Goal: Information Seeking & Learning: Compare options

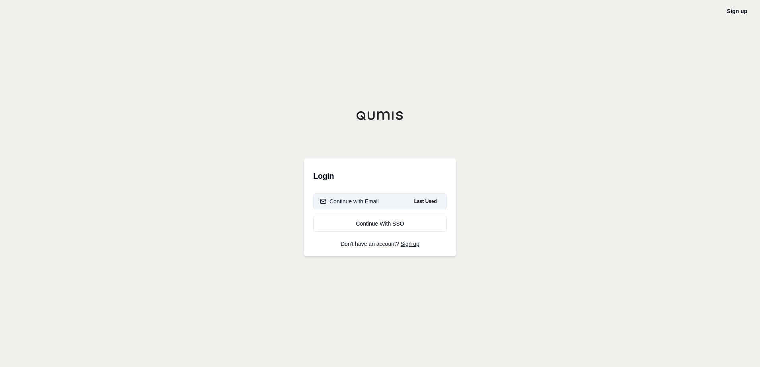
click at [355, 203] on div "Continue with Email" at bounding box center [349, 202] width 59 height 8
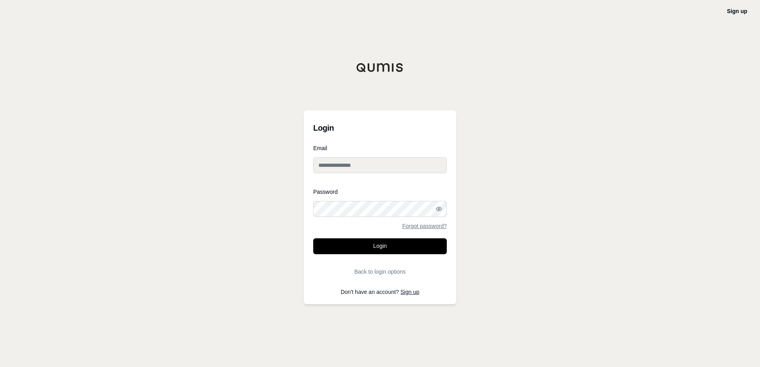
type input "**********"
click at [380, 245] on button "Login" at bounding box center [380, 247] width 134 height 16
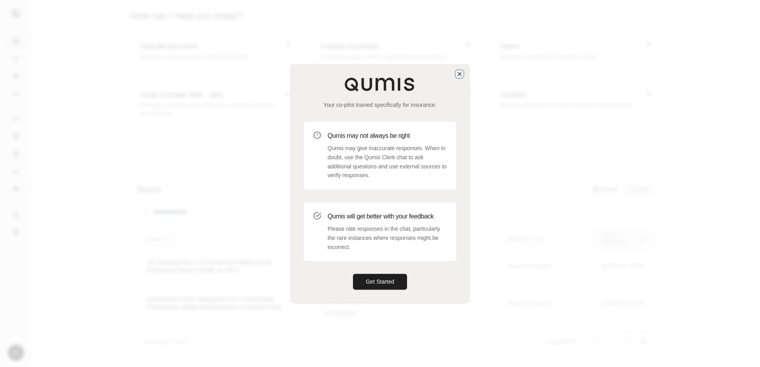
click at [458, 72] on icon "button" at bounding box center [459, 74] width 6 height 6
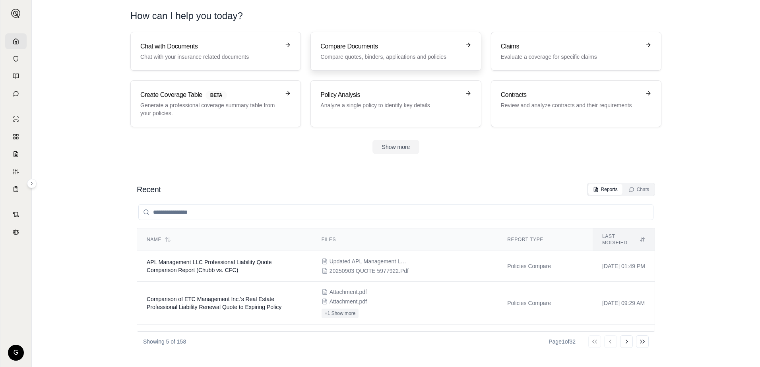
click at [396, 52] on div "Compare Documents Compare quotes, binders, applications and policies" at bounding box center [390, 51] width 140 height 19
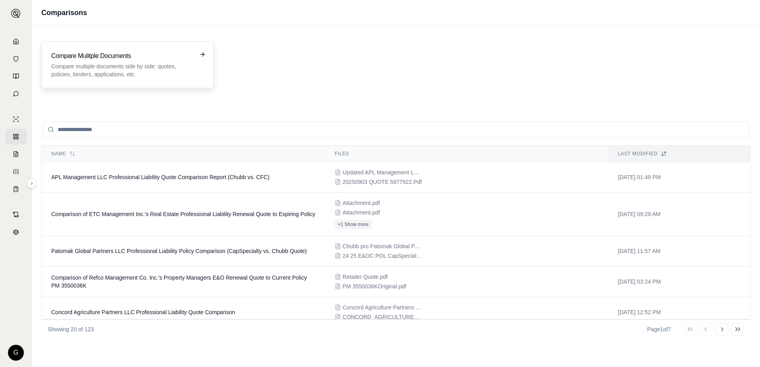
click at [127, 60] on h3 "Compare Mulitple Documents" at bounding box center [122, 56] width 142 height 10
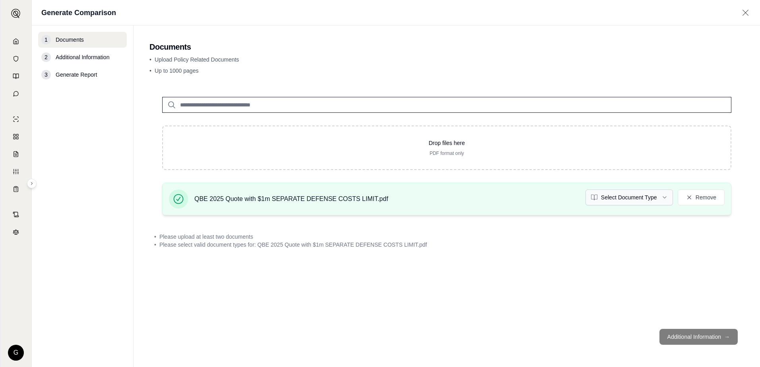
click at [664, 197] on html "G Generate Comparison 1 Documents 2 Additional Information 3 Generate Report Do…" at bounding box center [380, 183] width 760 height 367
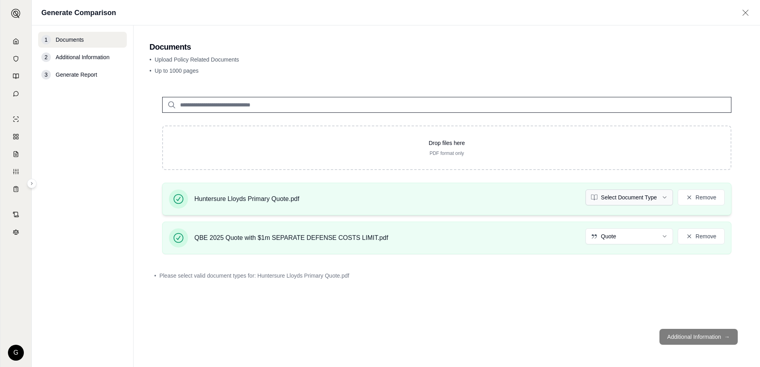
click at [666, 196] on html "G Generate Comparison 1 Documents 2 Additional Information 3 Generate Report Do…" at bounding box center [380, 183] width 760 height 367
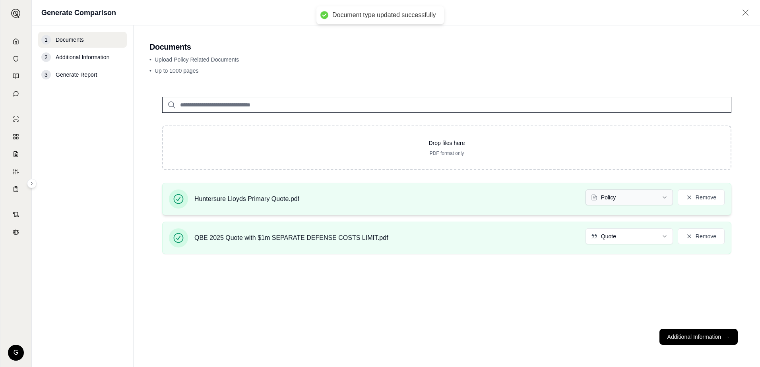
click at [664, 196] on html "Document type updated successfully G Generate Comparison 1 Documents 2 Addition…" at bounding box center [380, 183] width 760 height 367
click at [692, 336] on button "Additional Information →" at bounding box center [699, 337] width 78 height 16
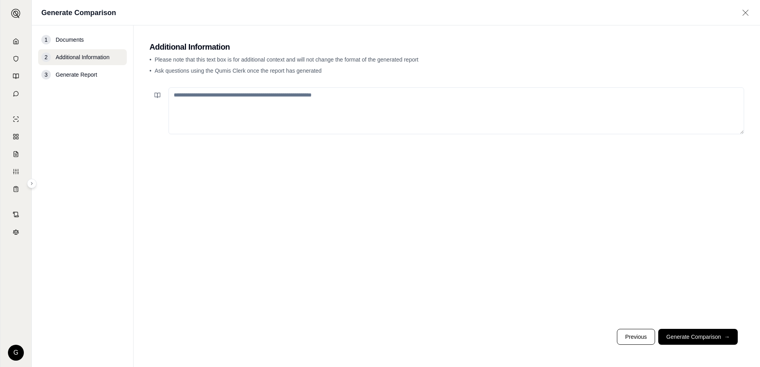
click at [218, 96] on textarea at bounding box center [457, 110] width 576 height 47
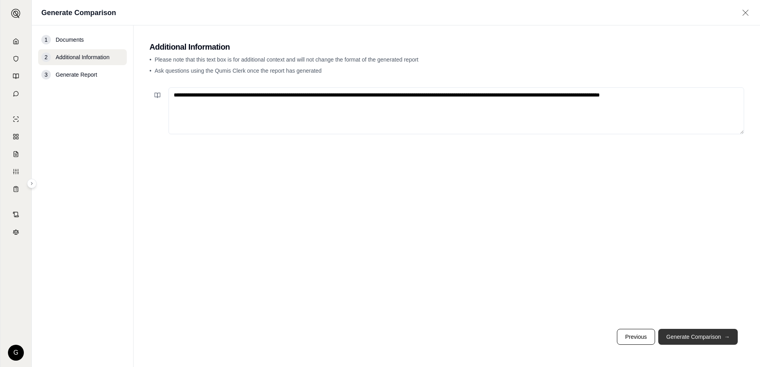
type textarea "**********"
click at [704, 337] on button "Generate Comparison →" at bounding box center [698, 337] width 80 height 16
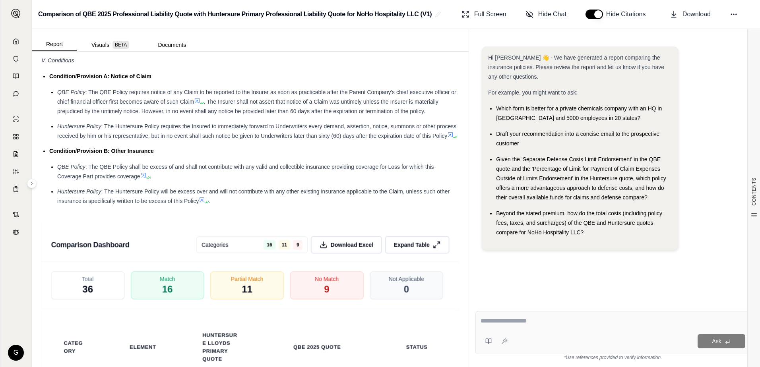
scroll to position [1392, 0]
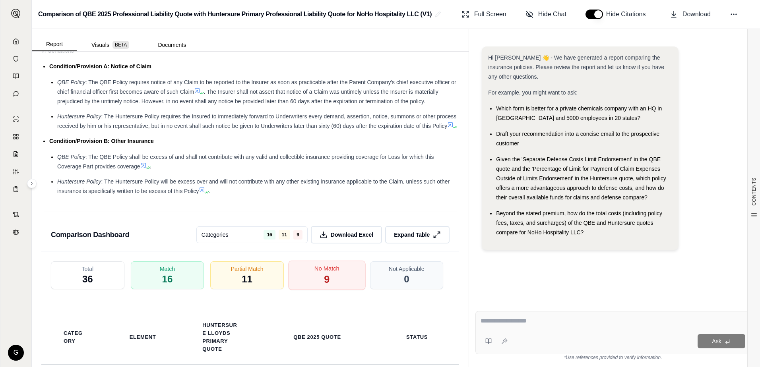
click at [324, 287] on span "9" at bounding box center [327, 280] width 6 height 14
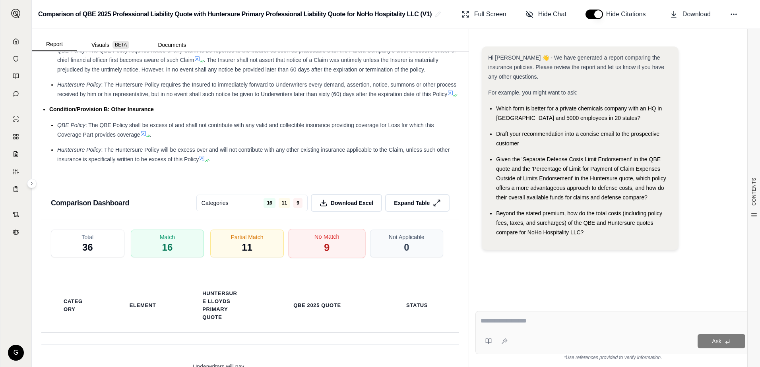
scroll to position [1471, 0]
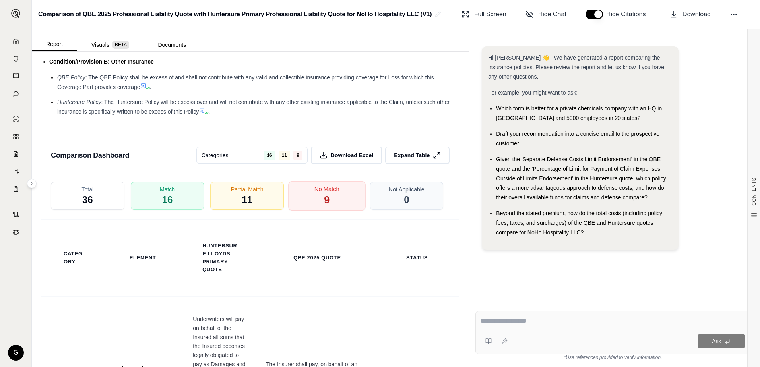
click at [324, 207] on span "9" at bounding box center [327, 201] width 6 height 14
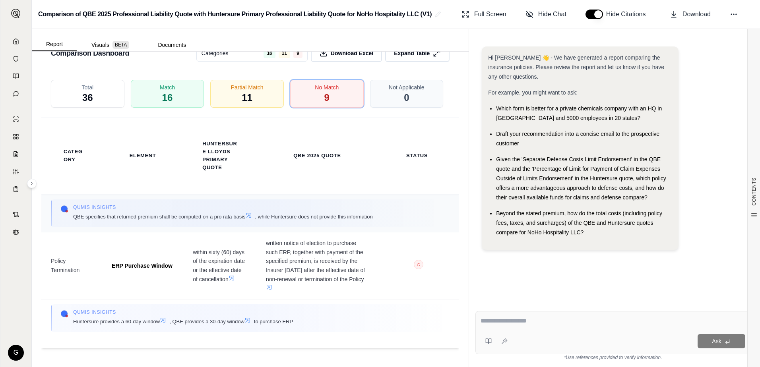
scroll to position [1099, 0]
click at [491, 320] on textarea at bounding box center [613, 321] width 265 height 10
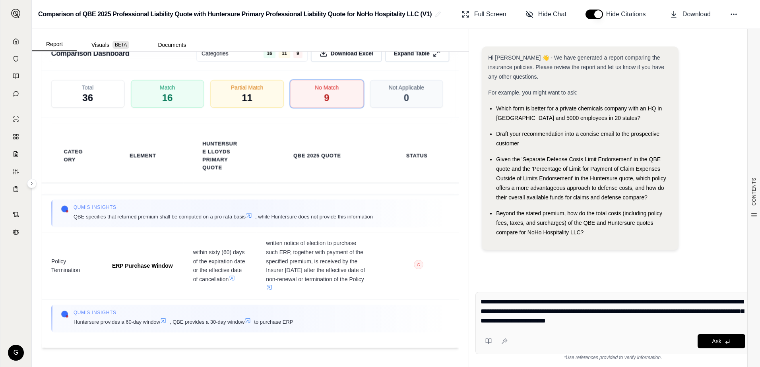
type textarea "**********"
click at [625, 340] on div "Ask" at bounding box center [628, 341] width 235 height 14
click at [707, 338] on button "Ask" at bounding box center [722, 341] width 48 height 14
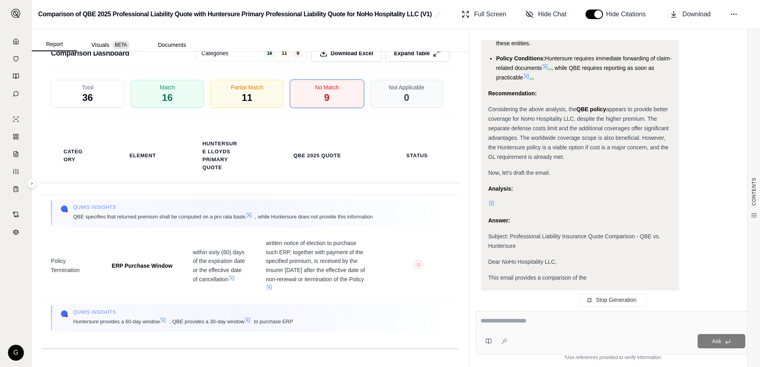
scroll to position [1516, 0]
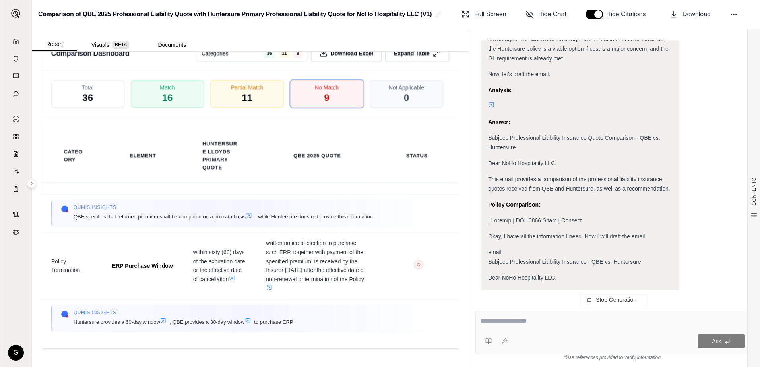
click at [489, 233] on span "Okay, I have all the information I need. Now I will draft the email." at bounding box center [567, 236] width 158 height 6
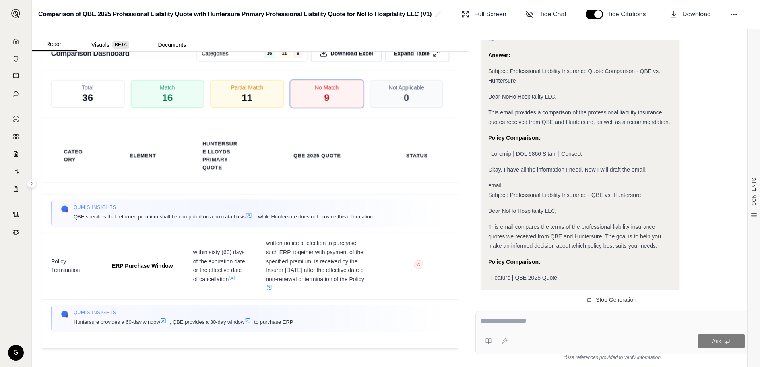
click at [488, 224] on span "This email compares the terms of the professional liability insurance quotes we…" at bounding box center [574, 236] width 173 height 25
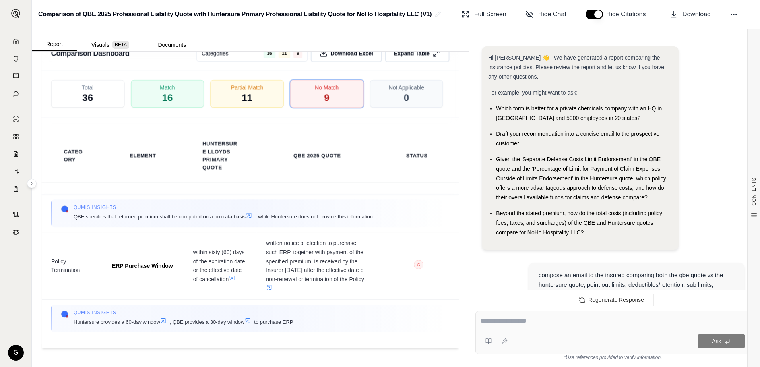
scroll to position [1663, 0]
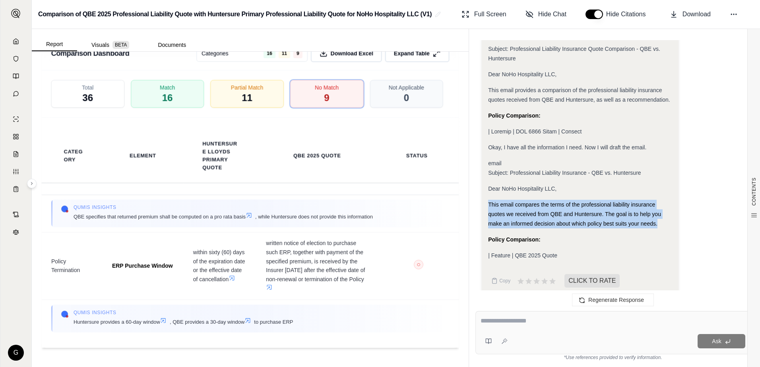
drag, startPoint x: 489, startPoint y: 194, endPoint x: 662, endPoint y: 216, distance: 173.9
click at [662, 216] on div "This email compares the terms of the professional liability insurance quotes we…" at bounding box center [580, 214] width 184 height 29
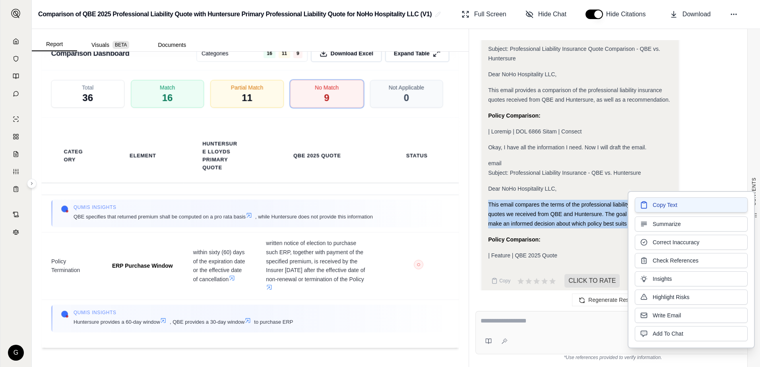
click at [653, 205] on span "Copy Text" at bounding box center [665, 205] width 25 height 8
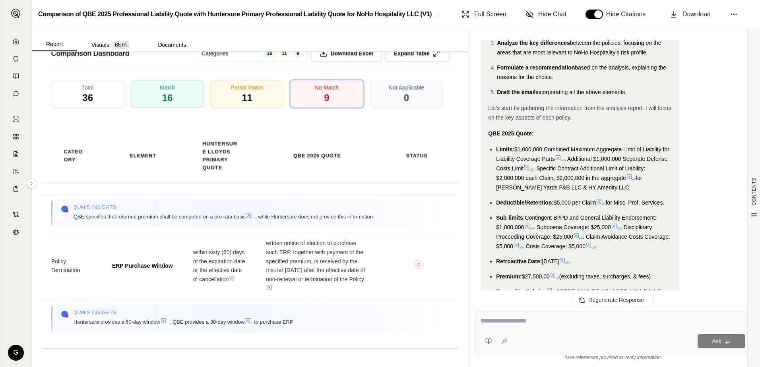
scroll to position [430, 0]
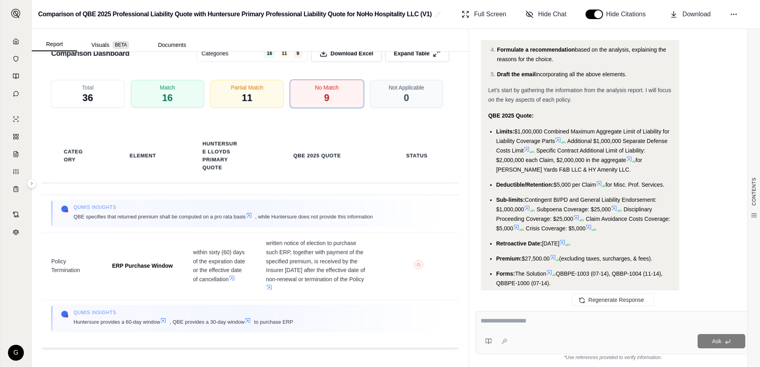
click at [488, 115] on strong "QBE 2025 Quote:" at bounding box center [510, 116] width 45 height 6
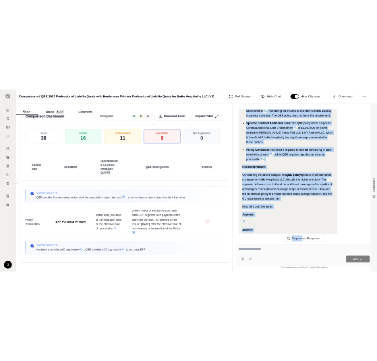
scroll to position [1424, 0]
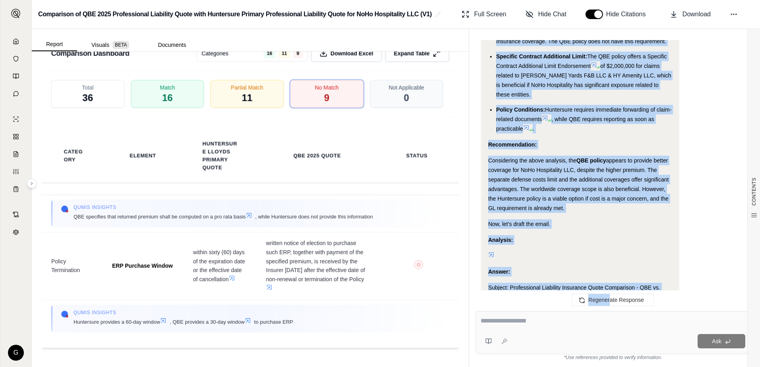
drag, startPoint x: 488, startPoint y: 115, endPoint x: 606, endPoint y: 199, distance: 144.5
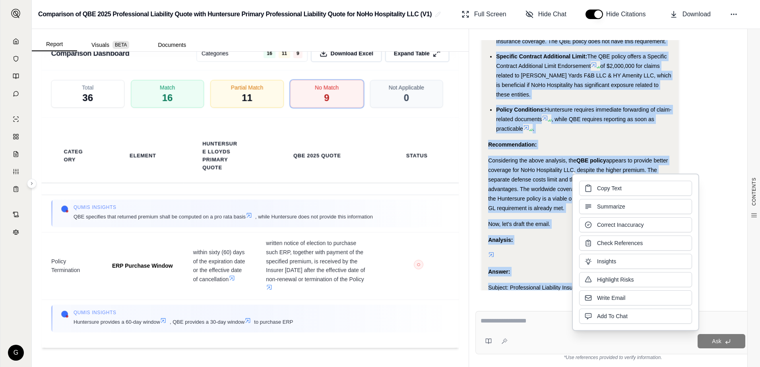
drag, startPoint x: 606, startPoint y: 199, endPoint x: 596, endPoint y: 187, distance: 15.2
click at [596, 187] on button "Copy Text" at bounding box center [635, 188] width 113 height 15
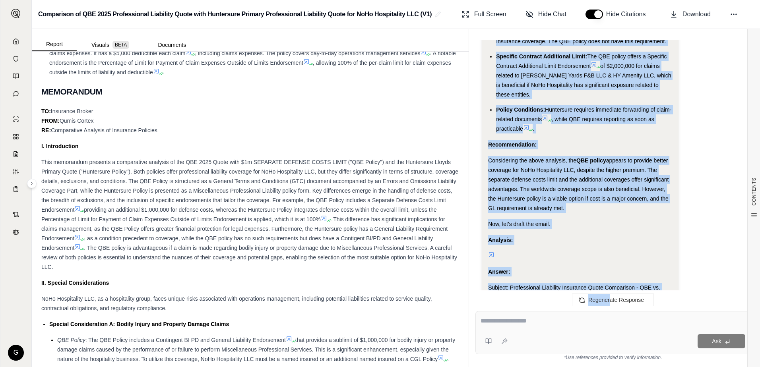
scroll to position [0, 0]
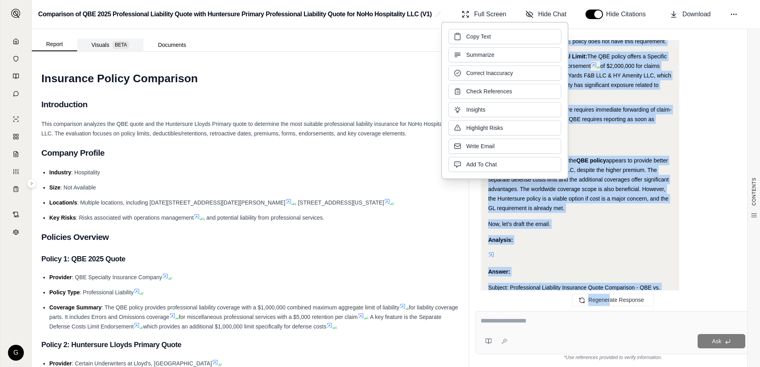
click at [113, 44] on span "BETA" at bounding box center [121, 45] width 17 height 8
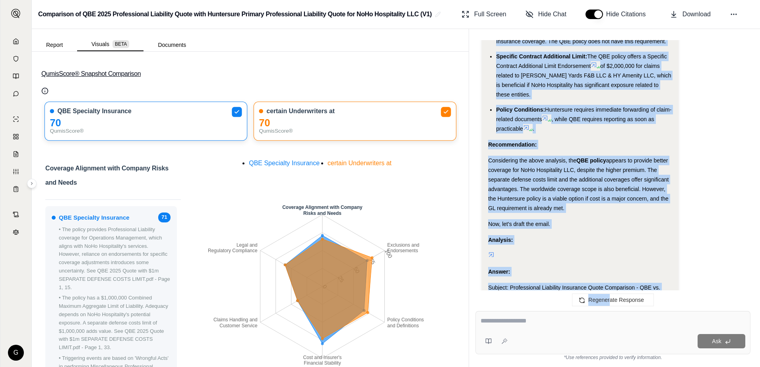
click at [286, 75] on button "QumisScore® Snapshot Comparison" at bounding box center [250, 73] width 418 height 25
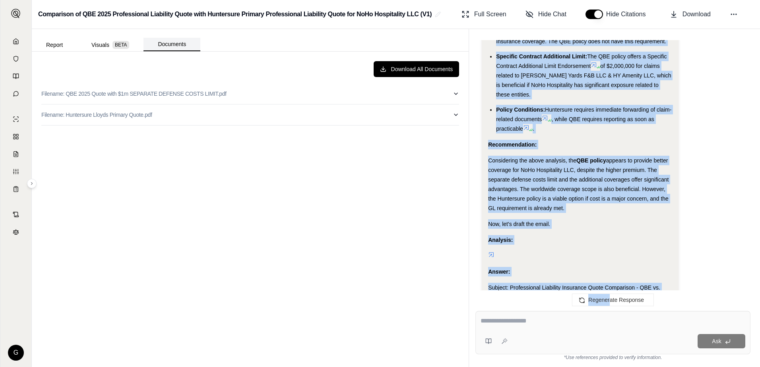
click at [174, 45] on button "Documents" at bounding box center [172, 45] width 57 height 14
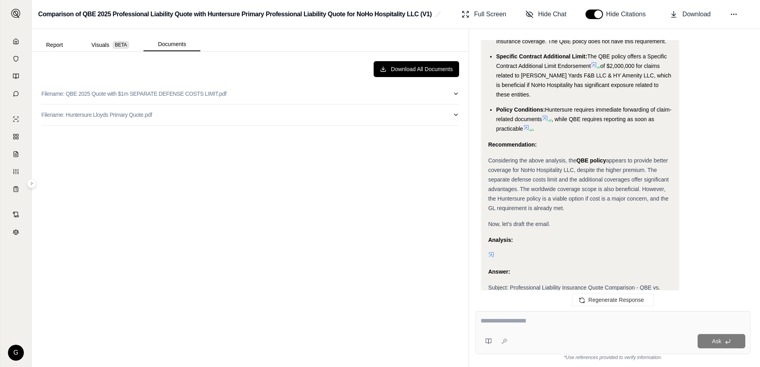
click at [119, 160] on div "Download All Documents Filename: QBE 2025 Quote with $1m SEPARATE DEFENSE COSTS…" at bounding box center [250, 209] width 431 height 309
click at [109, 95] on p "Filename: QBE 2025 Quote with $1m SEPARATE DEFENSE COSTS LIMIT.pdf" at bounding box center [133, 94] width 185 height 8
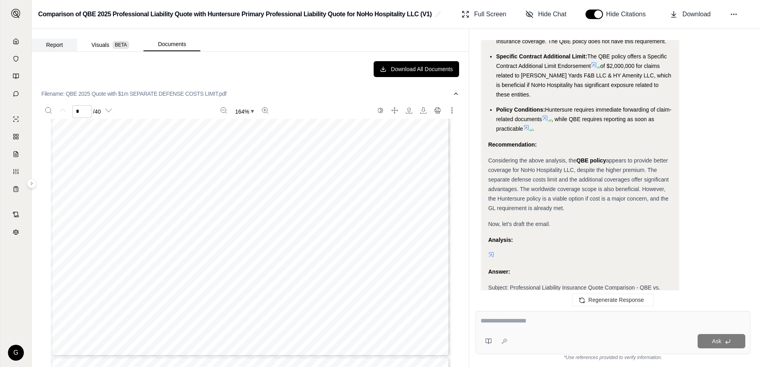
click at [54, 46] on button "Report" at bounding box center [54, 45] width 45 height 13
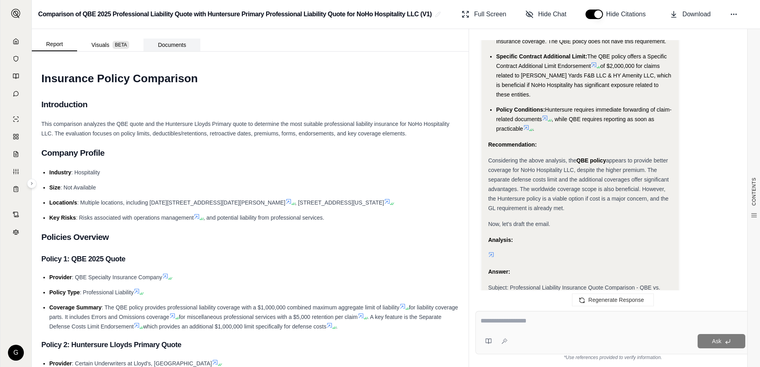
click at [169, 47] on button "Documents" at bounding box center [172, 45] width 57 height 13
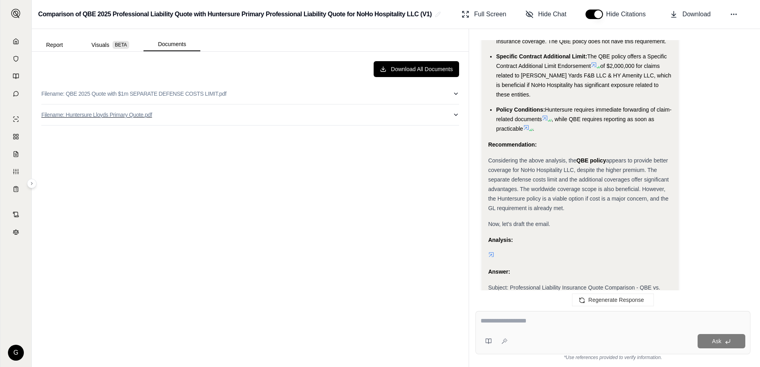
click at [98, 115] on p "Filename: Huntersure Lloyds Primary Quote.pdf" at bounding box center [96, 115] width 111 height 8
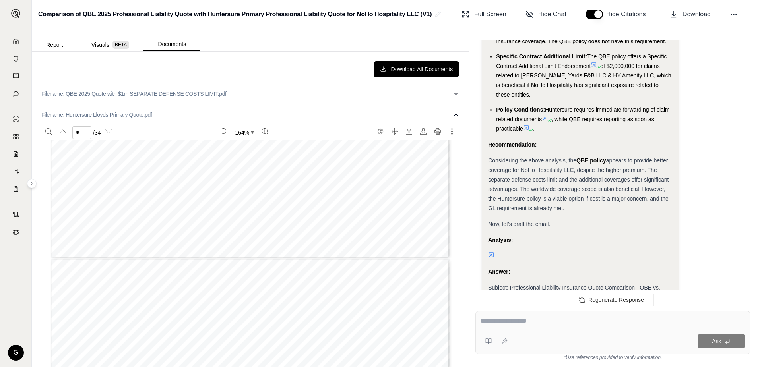
type input "*"
click at [163, 309] on div "Page 3" at bounding box center [250, 239] width 399 height 516
click at [161, 310] on div "Page 3" at bounding box center [250, 239] width 399 height 516
click at [580, 196] on div "Considering the above analysis, the QBE policy appears to provide better covera…" at bounding box center [580, 184] width 184 height 57
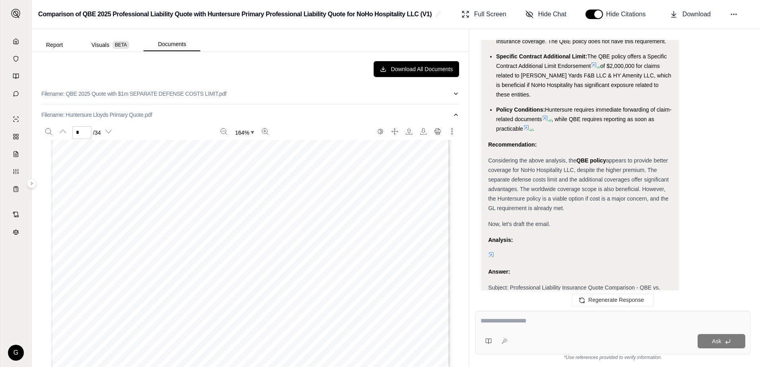
click at [580, 196] on div "Considering the above analysis, the QBE policy appears to provide better covera…" at bounding box center [580, 184] width 184 height 57
click at [493, 237] on strong "Analysis:" at bounding box center [500, 240] width 25 height 6
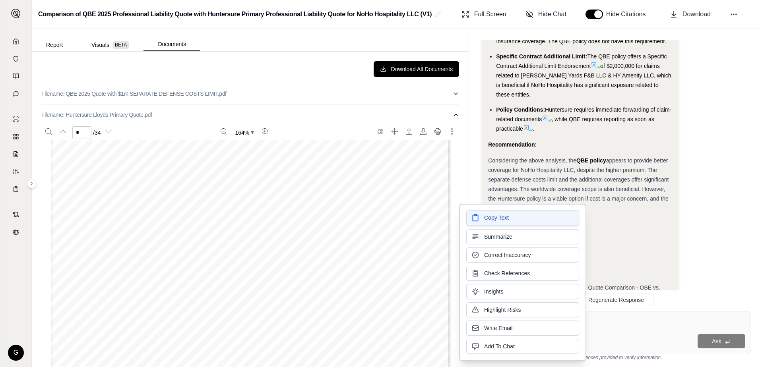
drag, startPoint x: 493, startPoint y: 229, endPoint x: 502, endPoint y: 224, distance: 10.0
click at [502, 224] on button "Copy Text" at bounding box center [522, 217] width 113 height 15
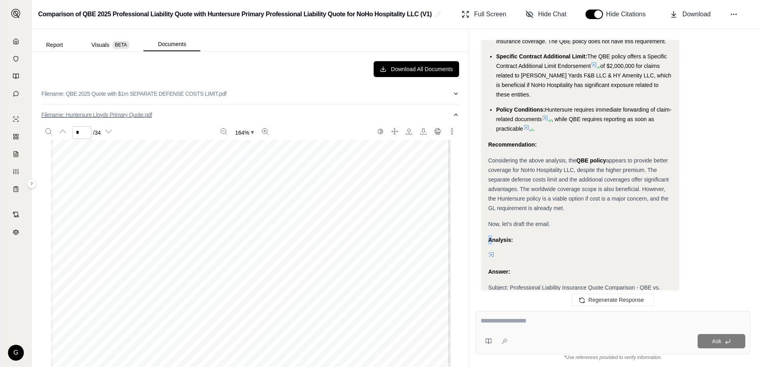
click at [89, 114] on p "Filename: Huntersure Lloyds Primary Quote.pdf" at bounding box center [96, 115] width 111 height 8
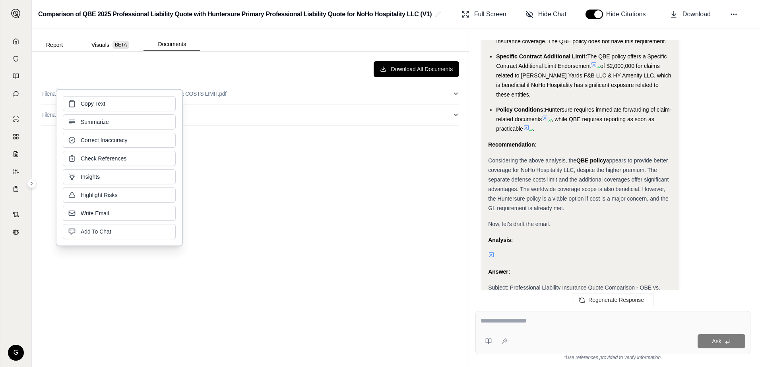
click at [213, 218] on div "Download All Documents Filename: QBE 2025 Quote with $1m SEPARATE DEFENSE COSTS…" at bounding box center [250, 209] width 431 height 309
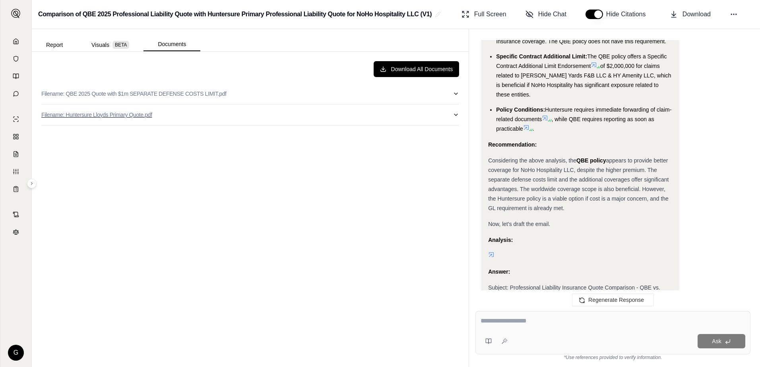
click at [109, 113] on p "Filename: Huntersure Lloyds Primary Quote.pdf" at bounding box center [96, 115] width 111 height 8
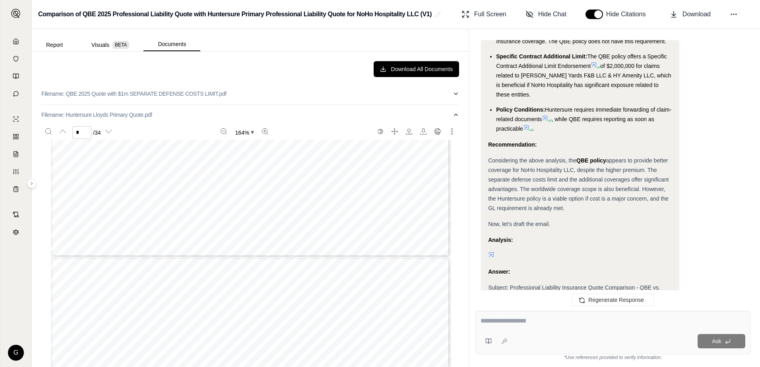
type input "*"
click at [163, 44] on button "Documents" at bounding box center [172, 45] width 57 height 14
click at [65, 45] on button "Report" at bounding box center [54, 45] width 45 height 13
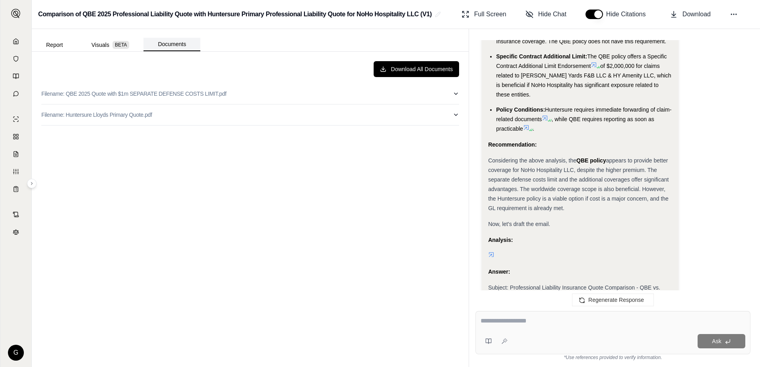
click at [166, 43] on button "Documents" at bounding box center [172, 45] width 57 height 14
click at [124, 93] on p "Filename: QBE 2025 Quote with $1m SEPARATE DEFENSE COSTS LIMIT.pdf" at bounding box center [133, 94] width 185 height 8
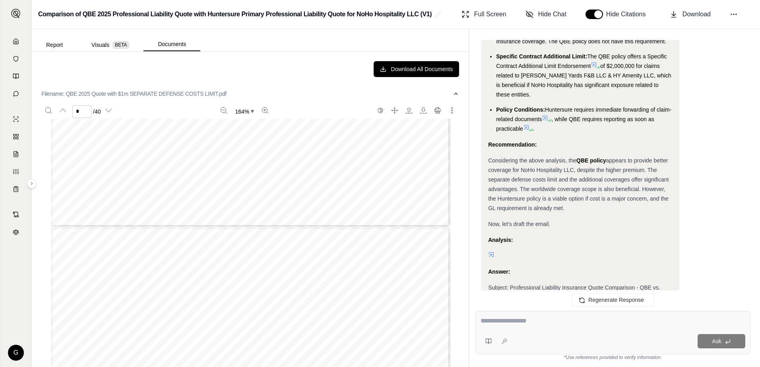
type input "*"
click at [76, 237] on span "Subjectivities:" at bounding box center [96, 237] width 40 height 6
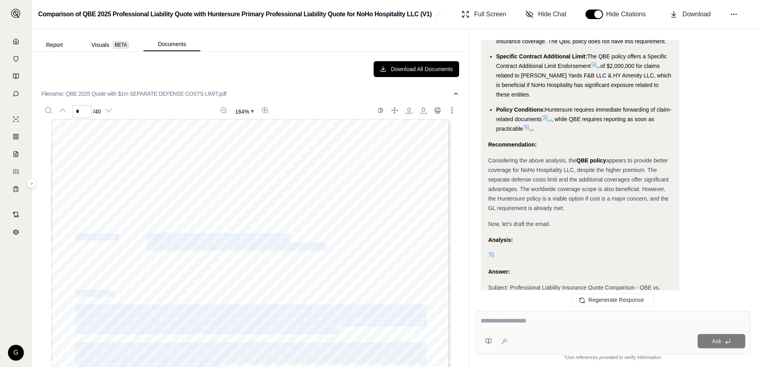
drag, startPoint x: 70, startPoint y: 235, endPoint x: 326, endPoint y: 245, distance: 256.6
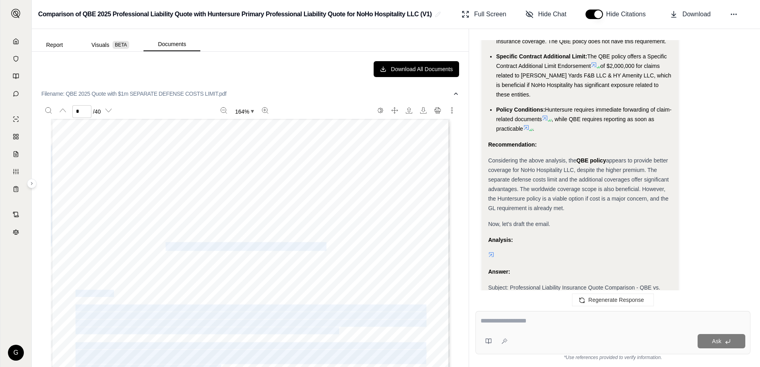
drag, startPoint x: 320, startPoint y: 247, endPoint x: 155, endPoint y: 245, distance: 164.6
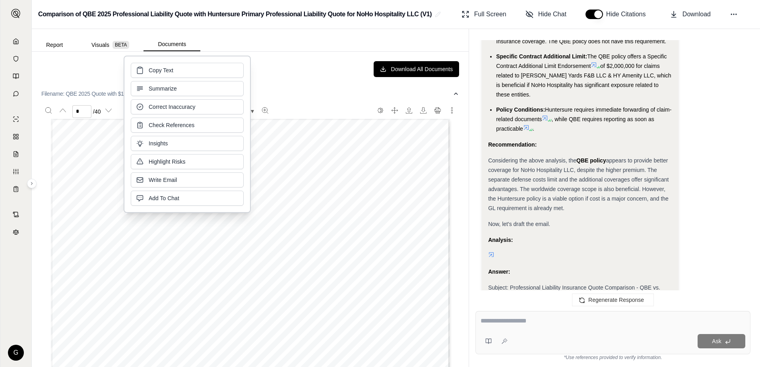
click at [76, 235] on span "Subjectivities:" at bounding box center [96, 237] width 40 height 6
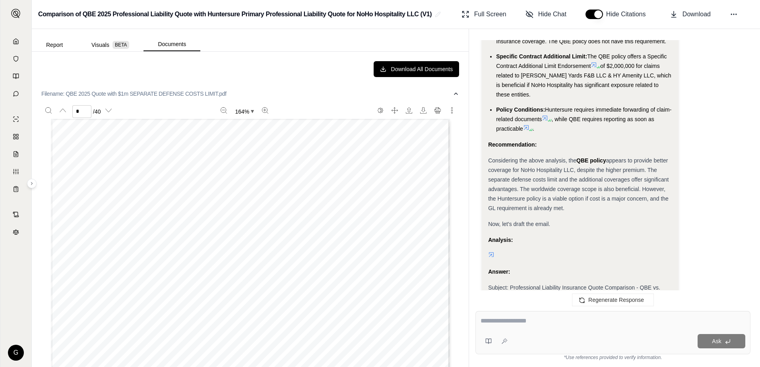
drag, startPoint x: 71, startPoint y: 236, endPoint x: 318, endPoint y: 247, distance: 247.5
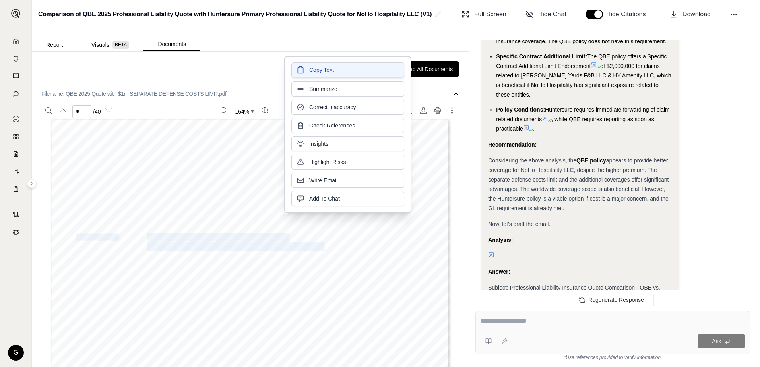
click at [319, 71] on span "Copy Text" at bounding box center [321, 70] width 25 height 8
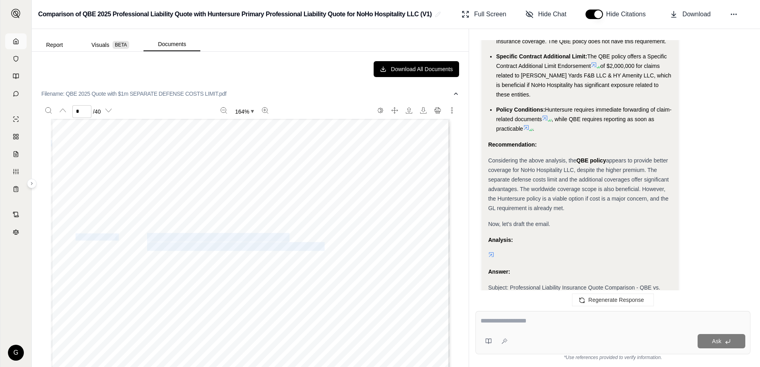
click at [16, 42] on icon at bounding box center [16, 41] width 6 height 6
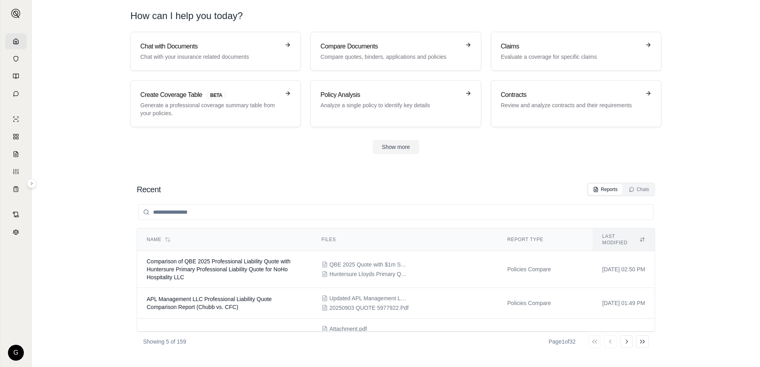
click at [243, 208] on input "search" at bounding box center [395, 212] width 515 height 16
